Goal: Find specific page/section: Find specific page/section

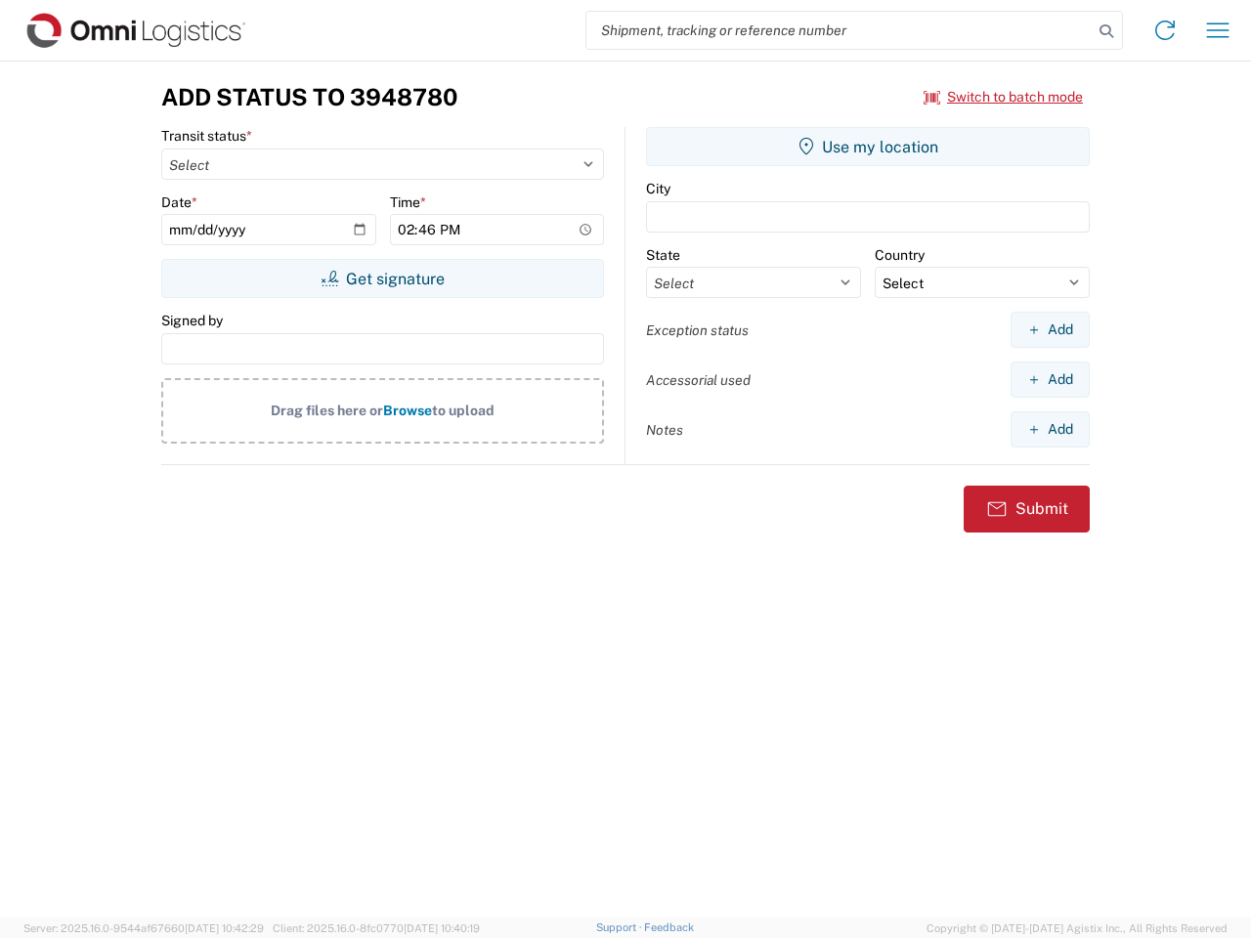
click at [839, 30] on input "search" at bounding box center [839, 30] width 506 height 37
click at [1106, 31] on icon at bounding box center [1105, 31] width 27 height 27
click at [1165, 30] on icon at bounding box center [1164, 30] width 31 height 31
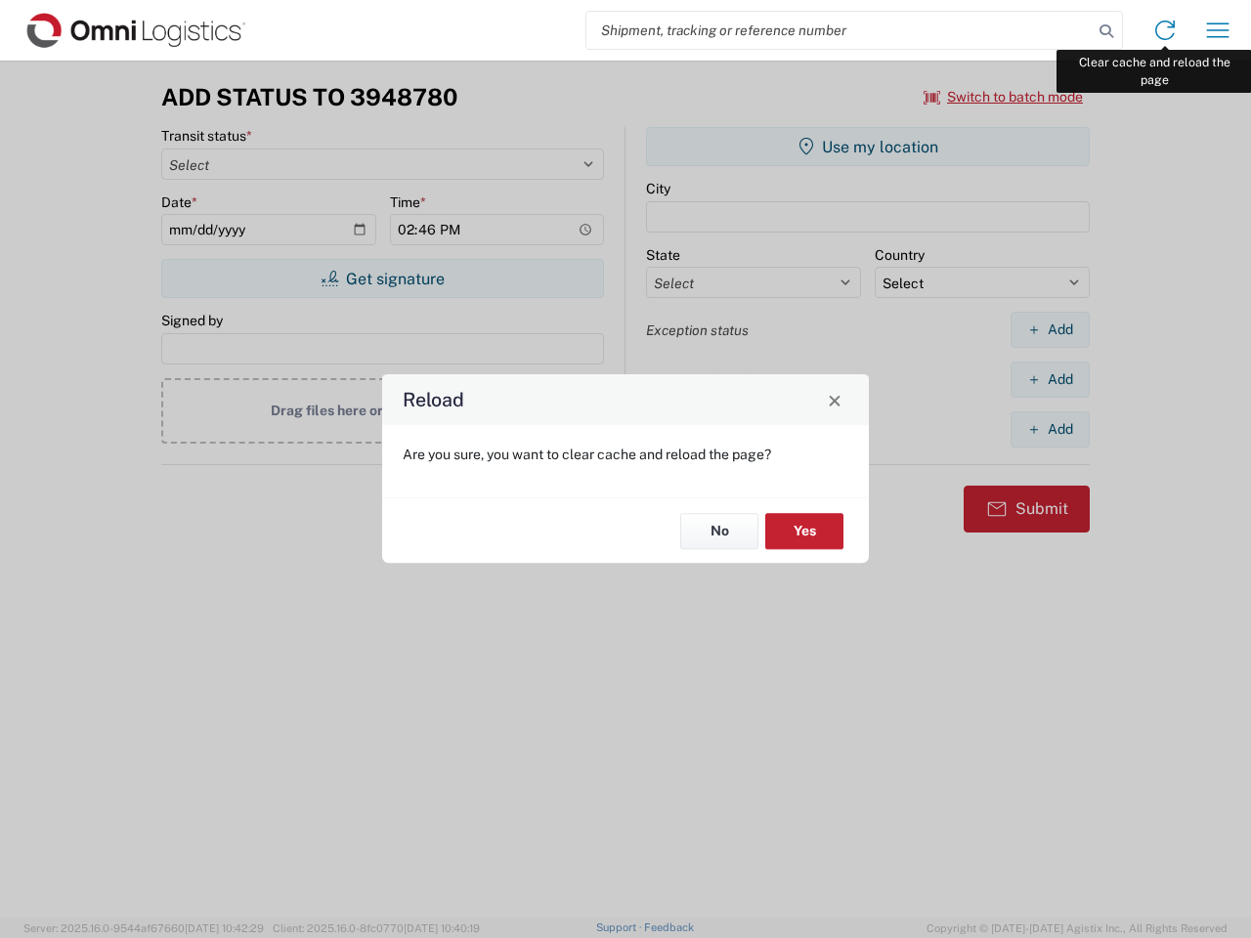
click at [1217, 30] on div "Reload Are you sure, you want to clear cache and reload the page? No Yes" at bounding box center [625, 469] width 1251 height 938
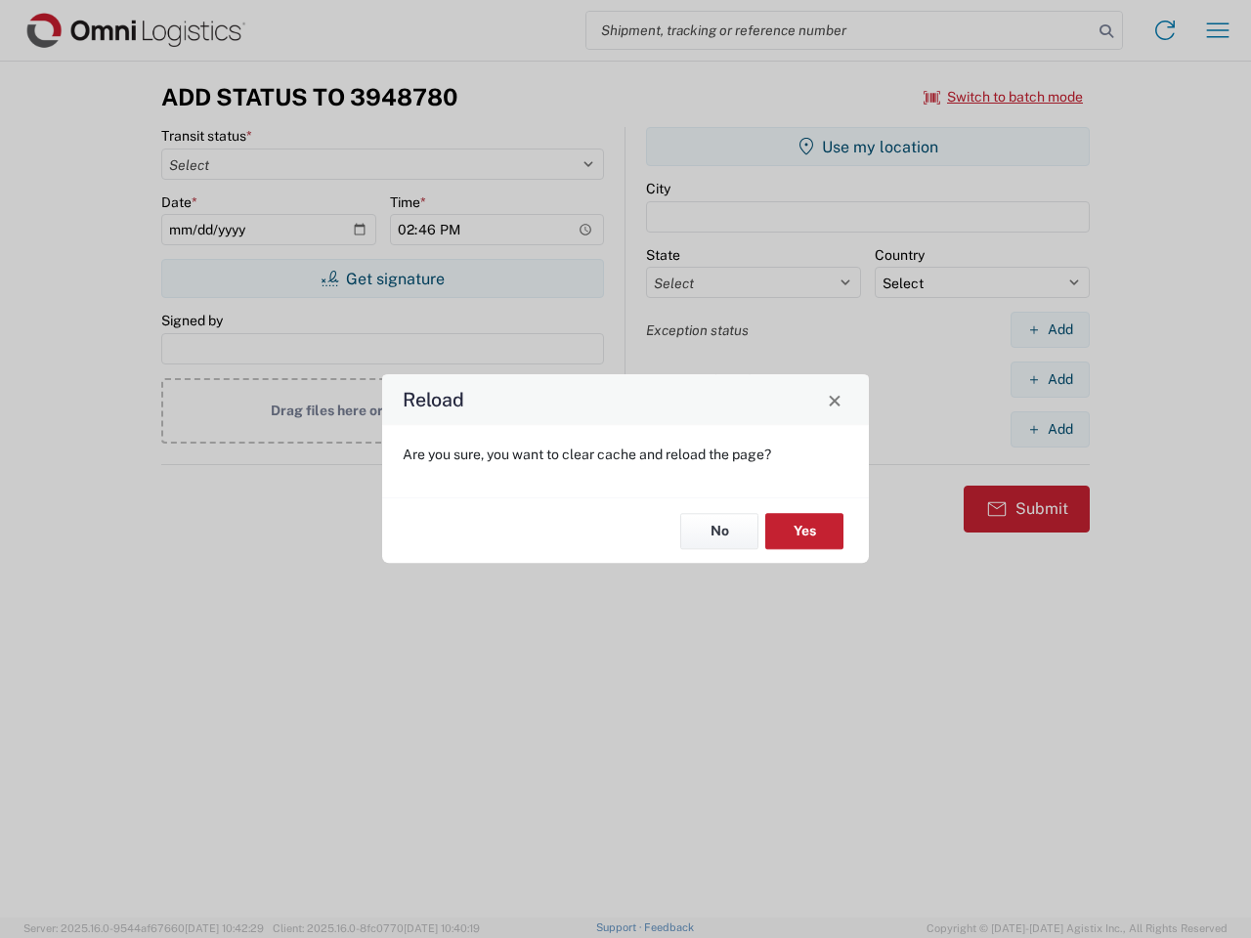
click at [1003, 97] on div "Reload Are you sure, you want to clear cache and reload the page? No Yes" at bounding box center [625, 469] width 1251 height 938
click at [382, 278] on div "Reload Are you sure, you want to clear cache and reload the page? No Yes" at bounding box center [625, 469] width 1251 height 938
click at [868, 147] on div "Reload Are you sure, you want to clear cache and reload the page? No Yes" at bounding box center [625, 469] width 1251 height 938
click at [1049, 329] on div "Reload Are you sure, you want to clear cache and reload the page? No Yes" at bounding box center [625, 469] width 1251 height 938
click at [1049, 379] on div "Reload Are you sure, you want to clear cache and reload the page? No Yes" at bounding box center [625, 469] width 1251 height 938
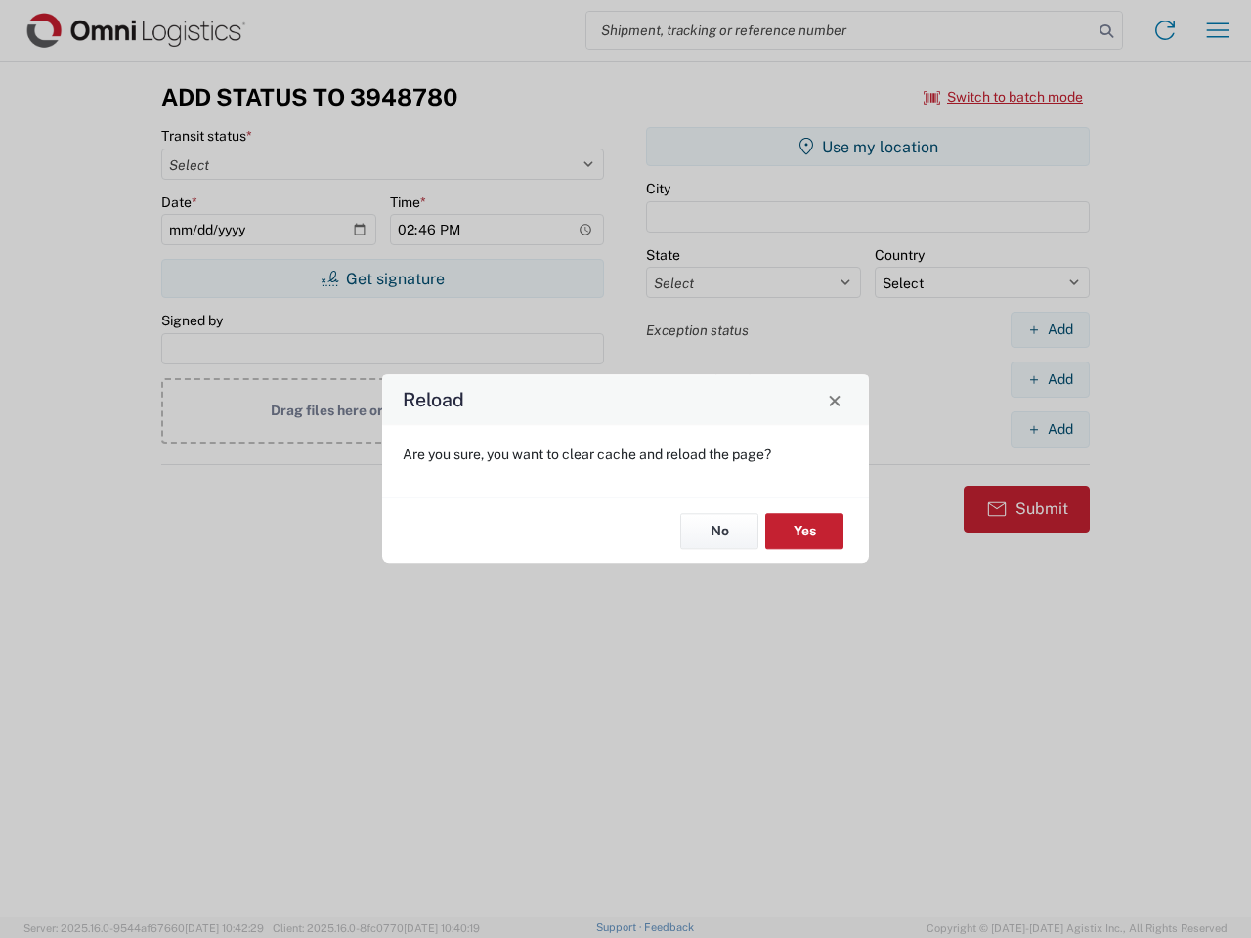
click at [1049, 429] on div "Reload Are you sure, you want to clear cache and reload the page? No Yes" at bounding box center [625, 469] width 1251 height 938
